Goal: Information Seeking & Learning: Learn about a topic

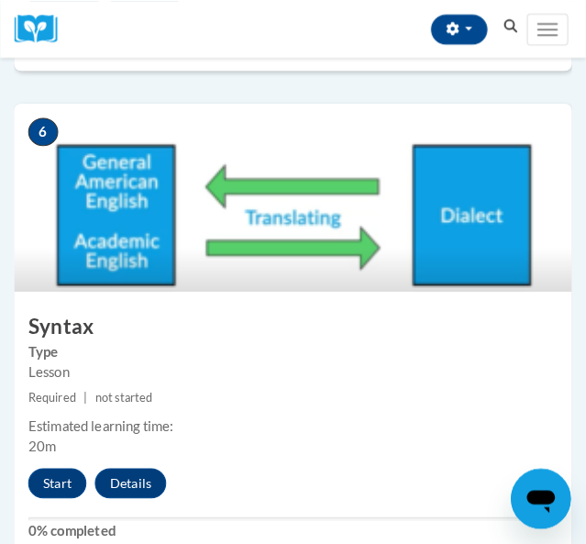
scroll to position [2881, 0]
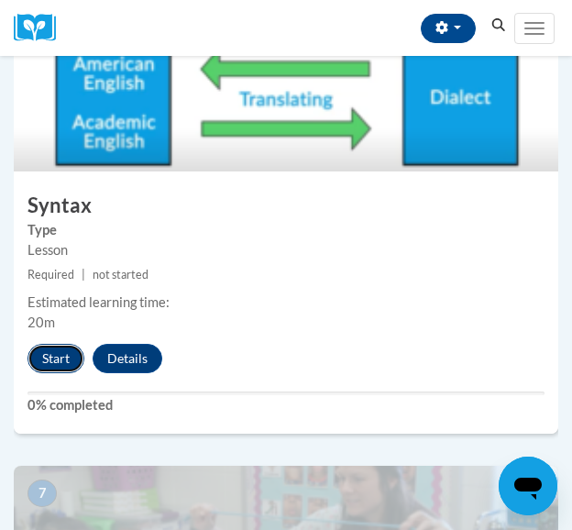
click at [48, 358] on button "Start" at bounding box center [56, 358] width 57 height 29
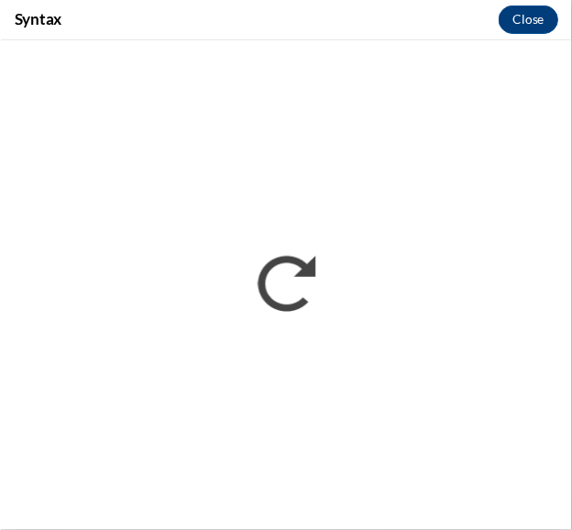
scroll to position [0, 0]
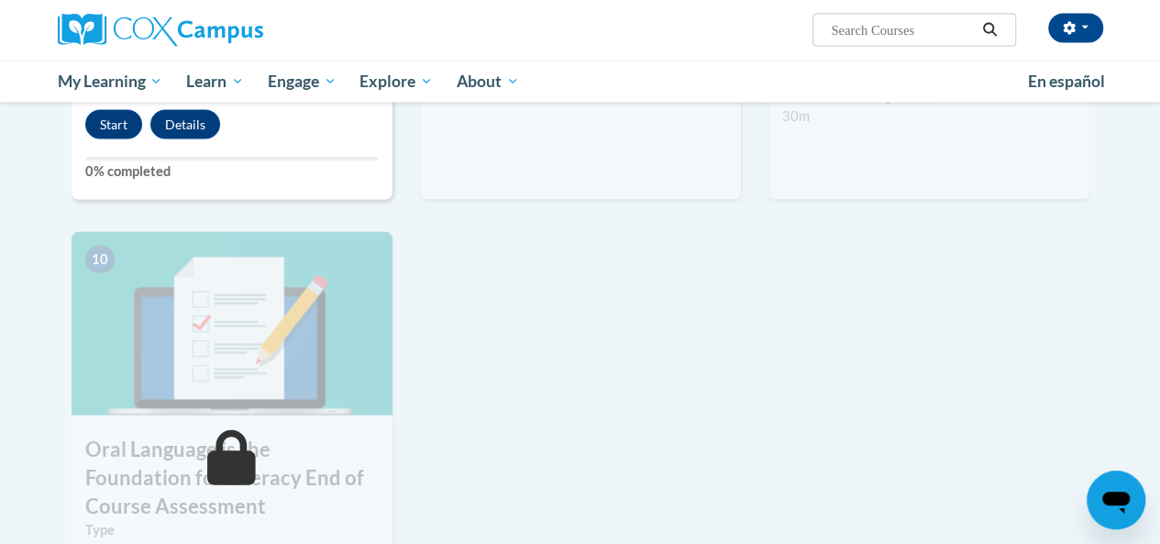
scroll to position [1811, 0]
